Goal: Information Seeking & Learning: Understand process/instructions

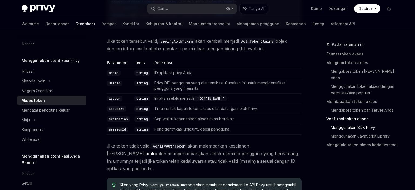
scroll to position [977, 0]
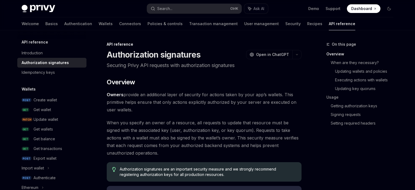
scroll to position [171, 0]
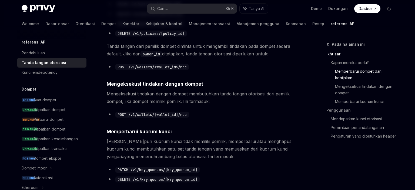
scroll to position [342, 0]
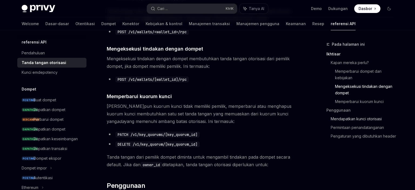
click at [367, 117] on link "Mendapatkan kunci otorisasi" at bounding box center [363, 118] width 67 height 9
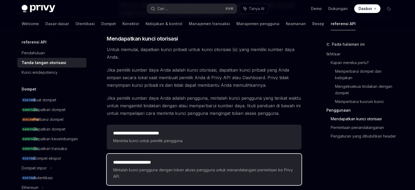
scroll to position [705, 0]
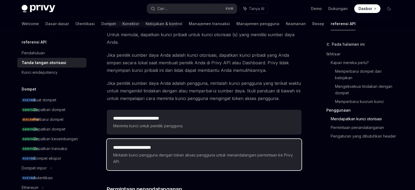
click at [196, 152] on span "Mintalah kunci pengguna dengan token akses pengguna untuk menandatangani permin…" at bounding box center [204, 158] width 182 height 13
type textarea "*"
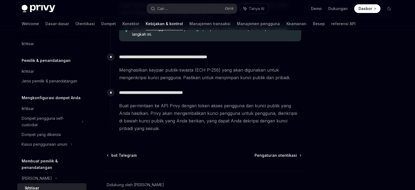
scroll to position [252, 0]
